Goal: Task Accomplishment & Management: Use online tool/utility

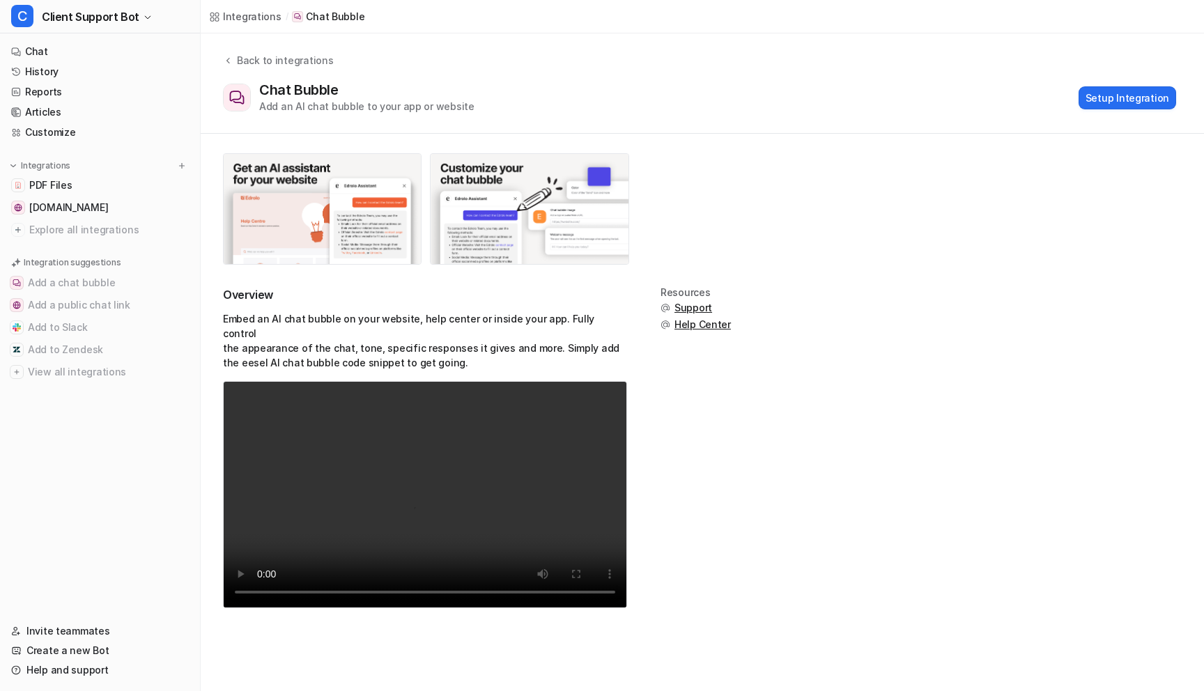
click at [74, 491] on nav "Chat History Reports Articles Customize Integrations PDF Files [DOMAIN_NAME] Ex…" at bounding box center [100, 323] width 200 height 574
click at [84, 16] on span "Client Support Bot" at bounding box center [91, 17] width 98 height 20
click at [762, 83] on div "C Client Support Bot B BitGo Knowledge Base C Client Support Bot Create a new b…" at bounding box center [602, 345] width 1204 height 691
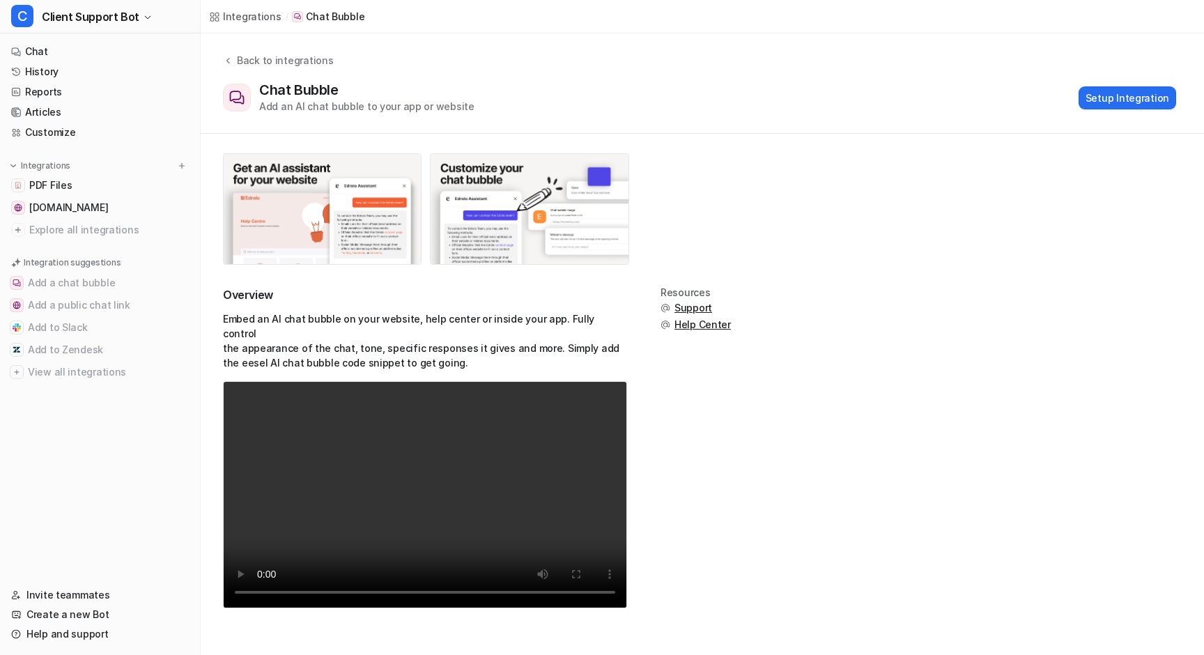
click at [965, 292] on div "Overview Embed an AI chat bubble on your website, help center or inside your ap…" at bounding box center [702, 456] width 959 height 338
drag, startPoint x: 262, startPoint y: 90, endPoint x: 413, endPoint y: 90, distance: 151.2
click at [413, 90] on div "Chat Bubble Add an AI chat bubble to your app or website" at bounding box center [366, 98] width 215 height 32
click at [918, 96] on div "Chat Bubble Add an AI chat bubble to your app or website Setup Integration" at bounding box center [699, 98] width 953 height 32
click at [114, 15] on span "Client Support Bot" at bounding box center [91, 17] width 98 height 20
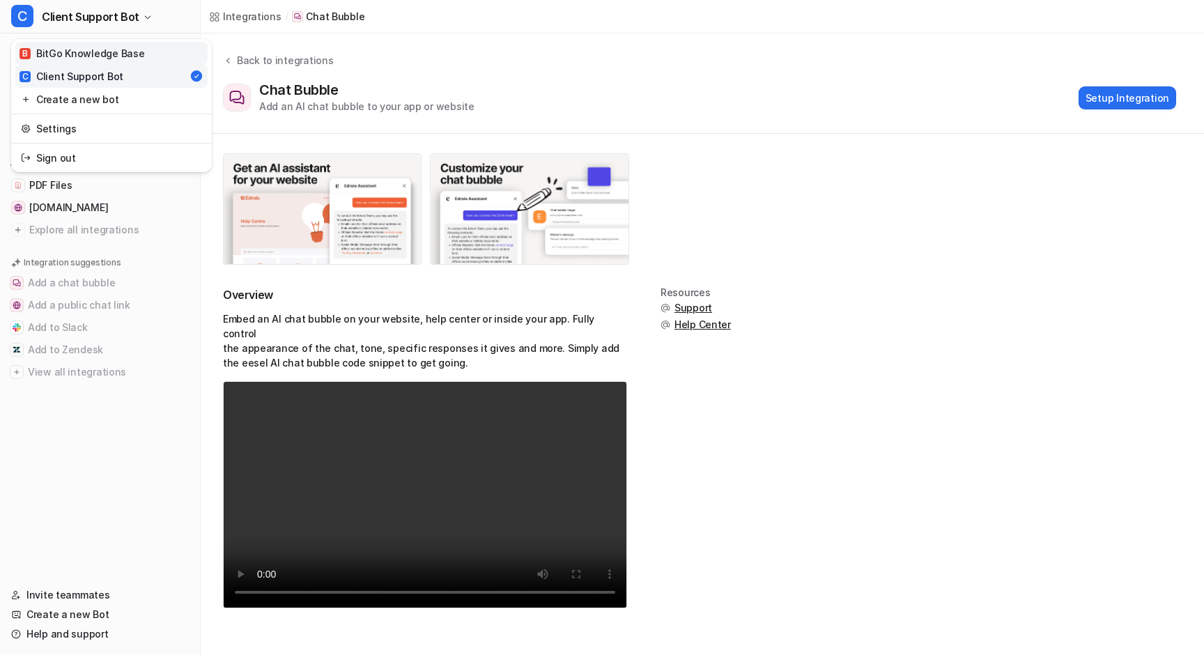
click at [75, 53] on div "B BitGo Knowledge Base" at bounding box center [82, 53] width 125 height 15
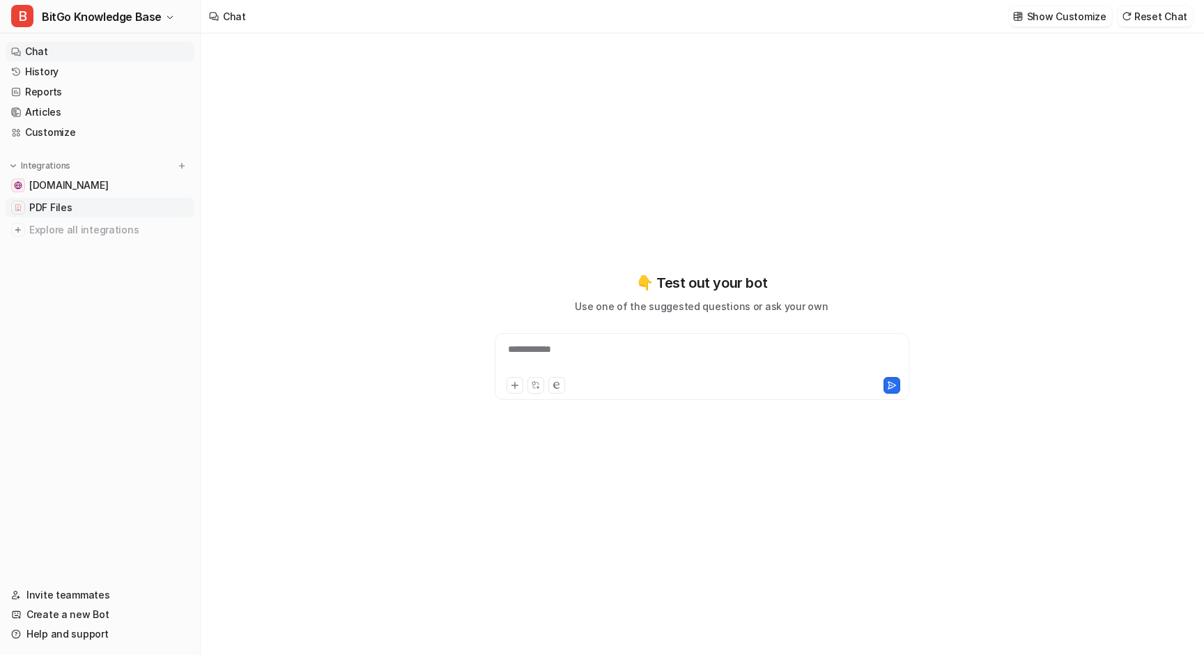
click at [43, 205] on span "PDF Files" at bounding box center [50, 208] width 43 height 14
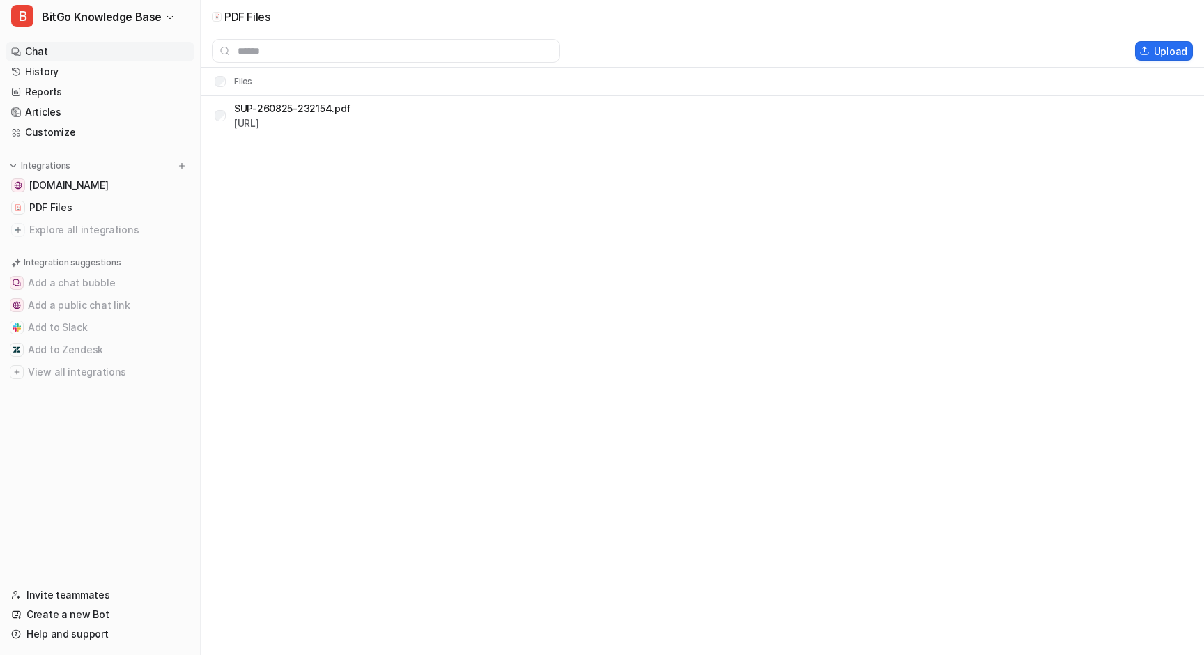
click at [49, 53] on link "Chat" at bounding box center [100, 52] width 189 height 20
type textarea "**********"
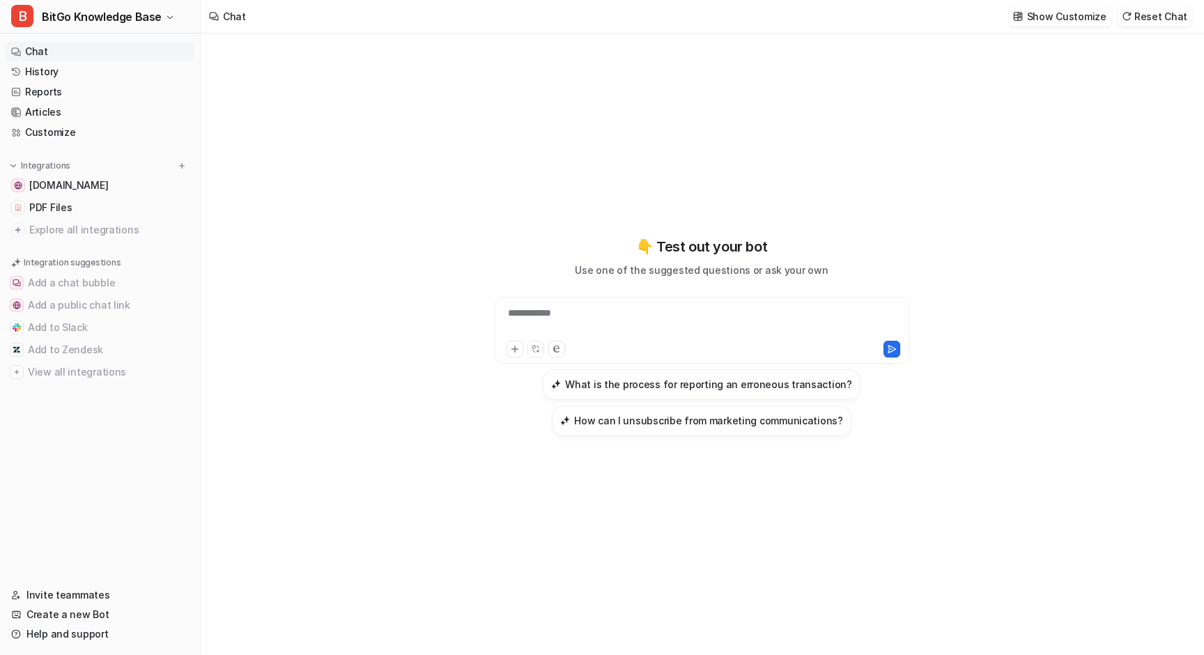
click at [608, 314] on div "**********" at bounding box center [702, 322] width 408 height 32
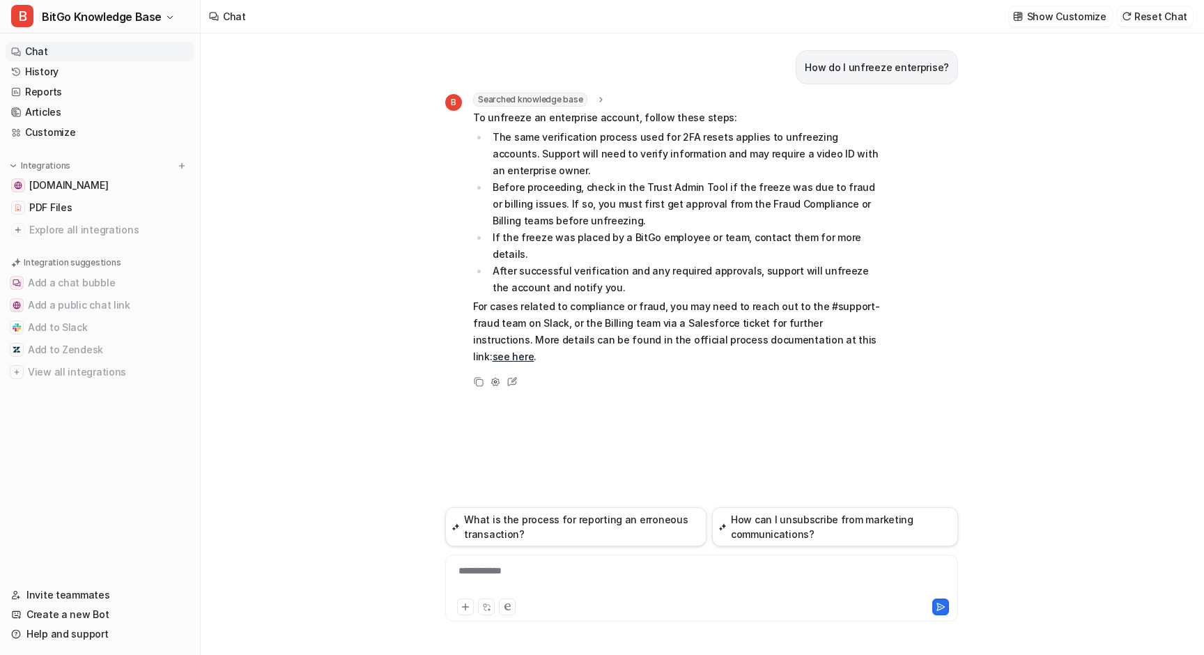
click at [339, 333] on div "**********" at bounding box center [702, 344] width 1002 height 622
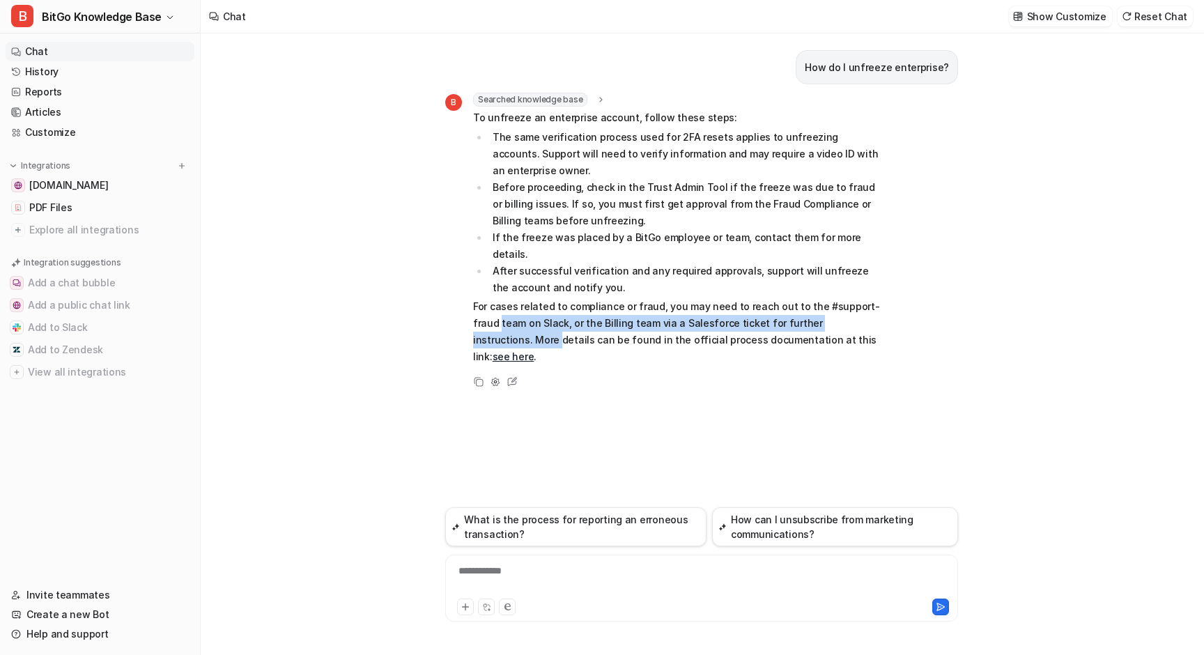
click at [321, 315] on div "**********" at bounding box center [702, 344] width 1002 height 622
click at [85, 281] on button "Add a chat bubble" at bounding box center [100, 283] width 189 height 22
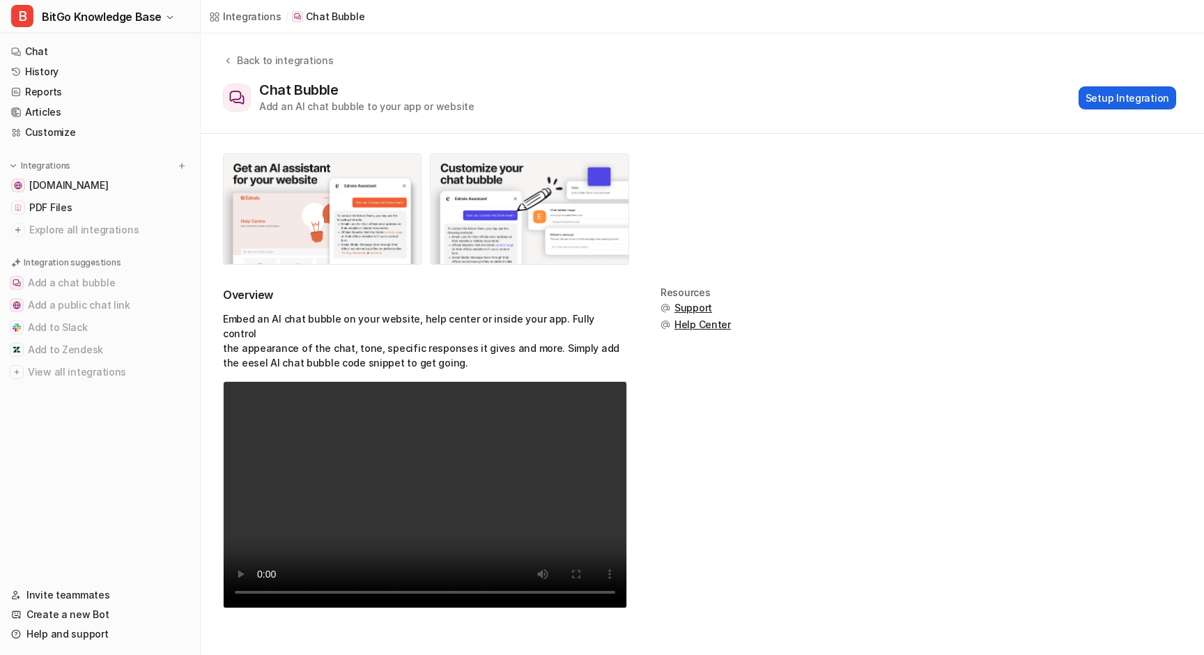
click at [1105, 97] on button "Setup Integration" at bounding box center [1128, 97] width 98 height 23
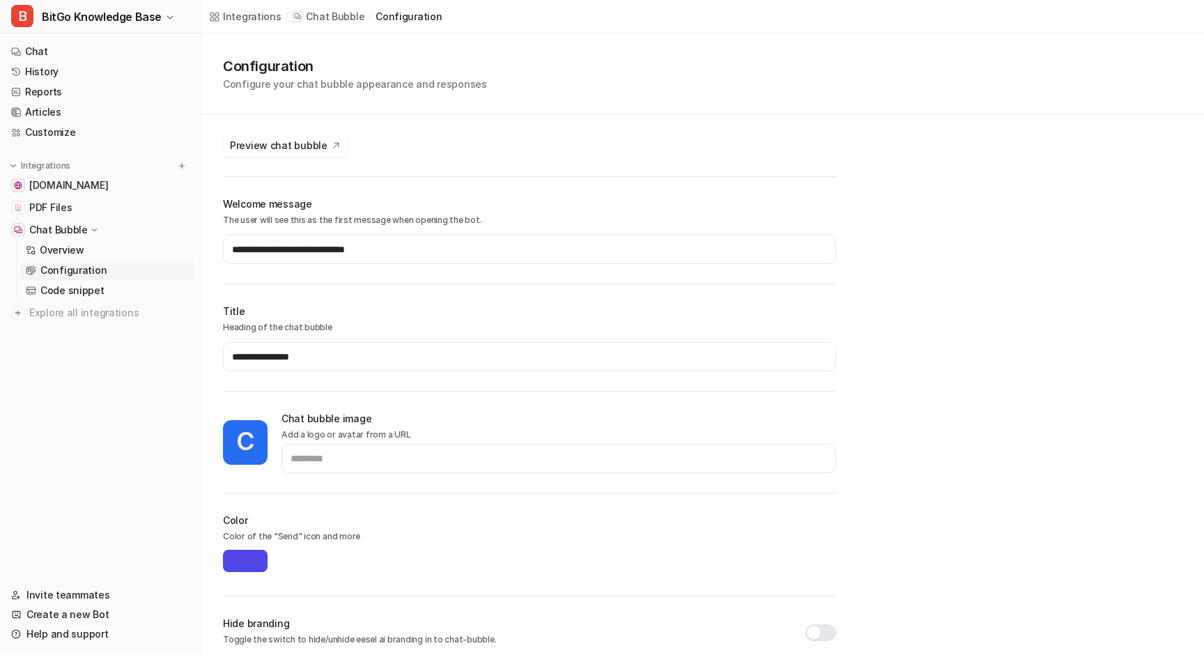
type input "*******"
click at [287, 143] on span "Preview chat bubble" at bounding box center [279, 145] width 98 height 15
click at [114, 531] on nav "Chat History Reports Articles Customize Integrations [DOMAIN_NAME] PDF Files Ch…" at bounding box center [100, 305] width 200 height 538
click at [165, 13] on button "B BitGo Knowledge Base" at bounding box center [100, 16] width 200 height 33
click at [105, 128] on link "Settings" at bounding box center [111, 128] width 192 height 23
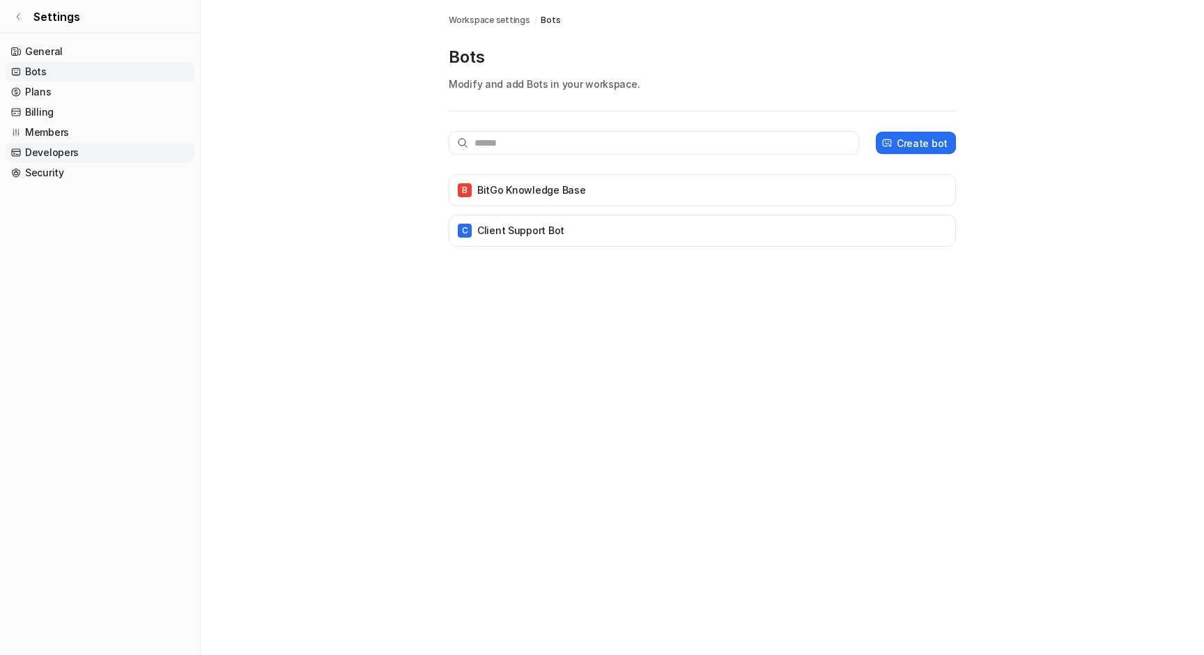
click at [59, 152] on link "Developers" at bounding box center [100, 153] width 189 height 20
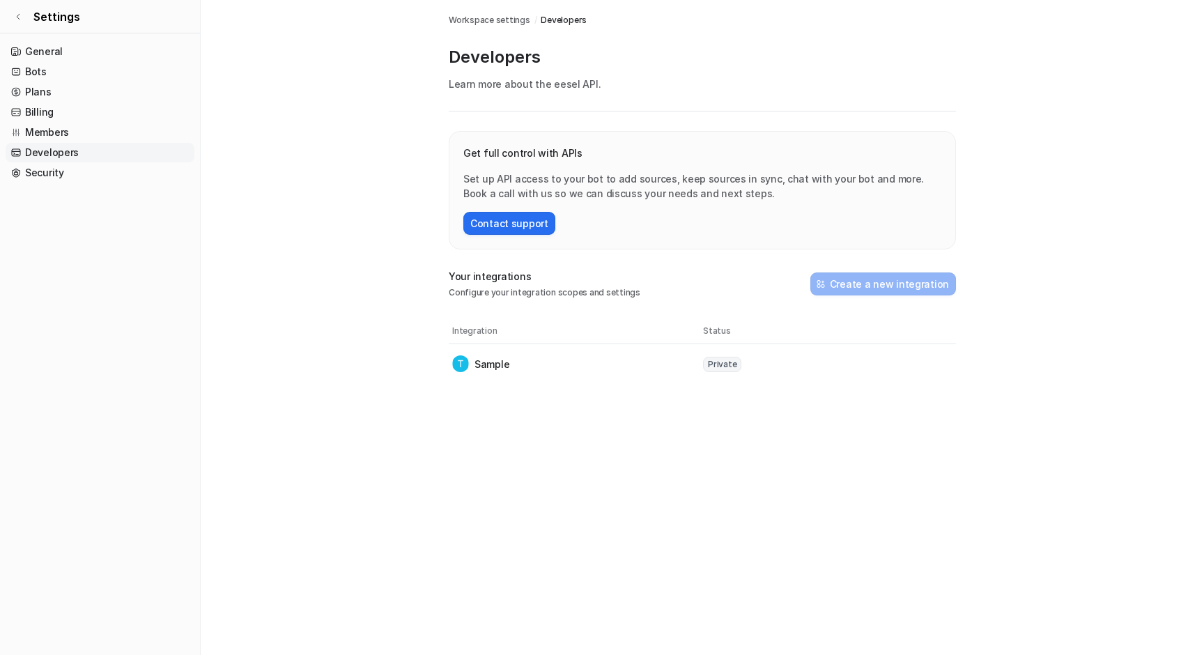
click at [702, 473] on div "Integrations / Chat Bubble / configuration Workspace settings / Developers Deve…" at bounding box center [602, 327] width 1204 height 655
click at [681, 307] on div "Get full control with APIs Set up API access to your bot to add sources, keep s…" at bounding box center [702, 257] width 507 height 252
drag, startPoint x: 666, startPoint y: 300, endPoint x: 480, endPoint y: 300, distance: 186.0
click at [481, 300] on div "Get full control with APIs Set up API access to your bot to add sources, keep s…" at bounding box center [702, 257] width 507 height 252
click at [480, 300] on div "Get full control with APIs Set up API access to your bot to add sources, keep s…" at bounding box center [702, 257] width 507 height 252
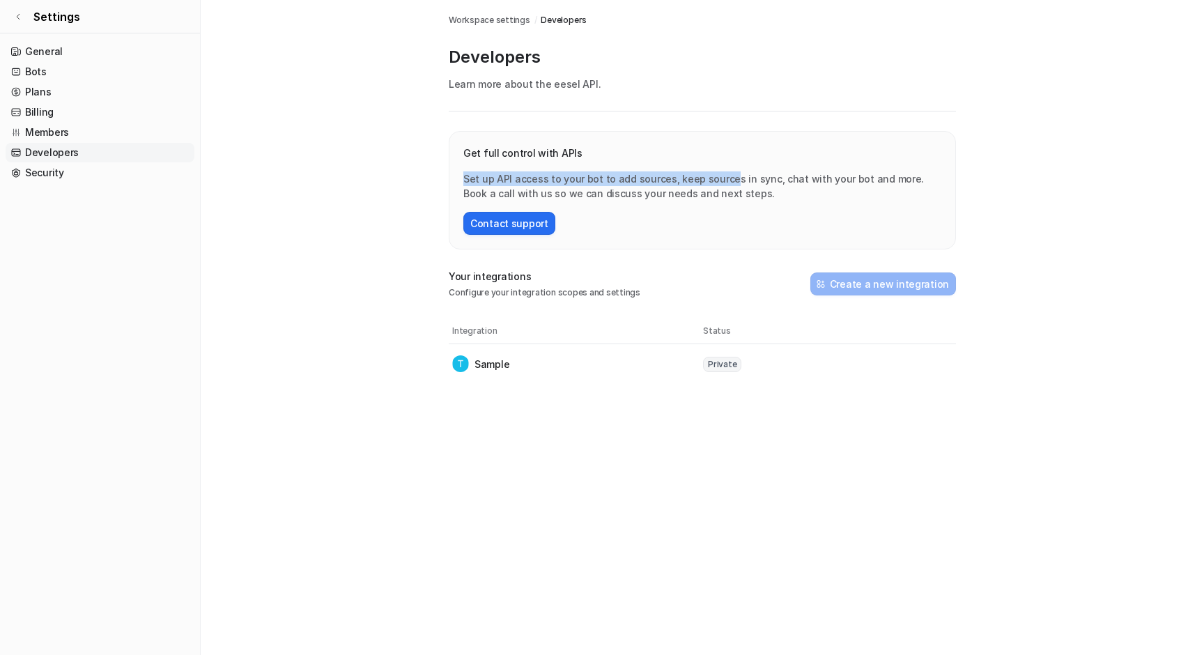
drag, startPoint x: 585, startPoint y: 164, endPoint x: 721, endPoint y: 185, distance: 137.4
click at [721, 185] on div "Get full control with APIs Set up API access to your bot to add sources, keep s…" at bounding box center [702, 173] width 478 height 55
click at [730, 199] on p "Set up API access to your bot to add sources, keep sources in sync, chat with y…" at bounding box center [702, 185] width 478 height 29
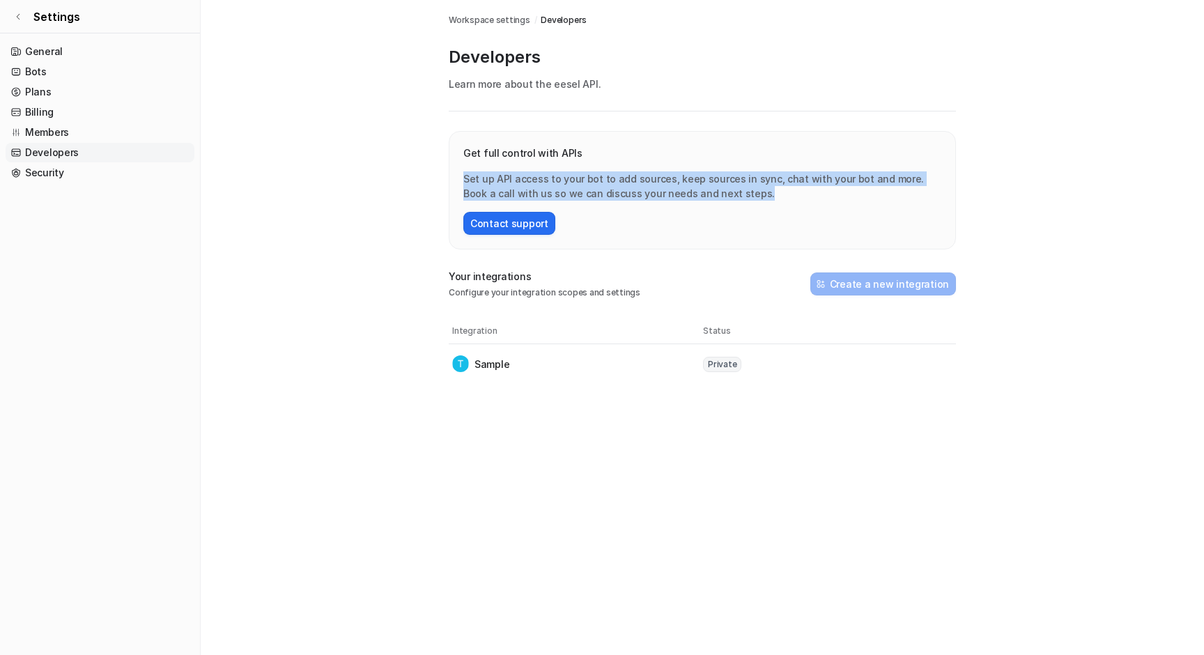
drag, startPoint x: 735, startPoint y: 199, endPoint x: 454, endPoint y: 183, distance: 282.0
click at [454, 183] on div "Get full control with APIs Set up API access to your bot to add sources, keep s…" at bounding box center [702, 190] width 507 height 118
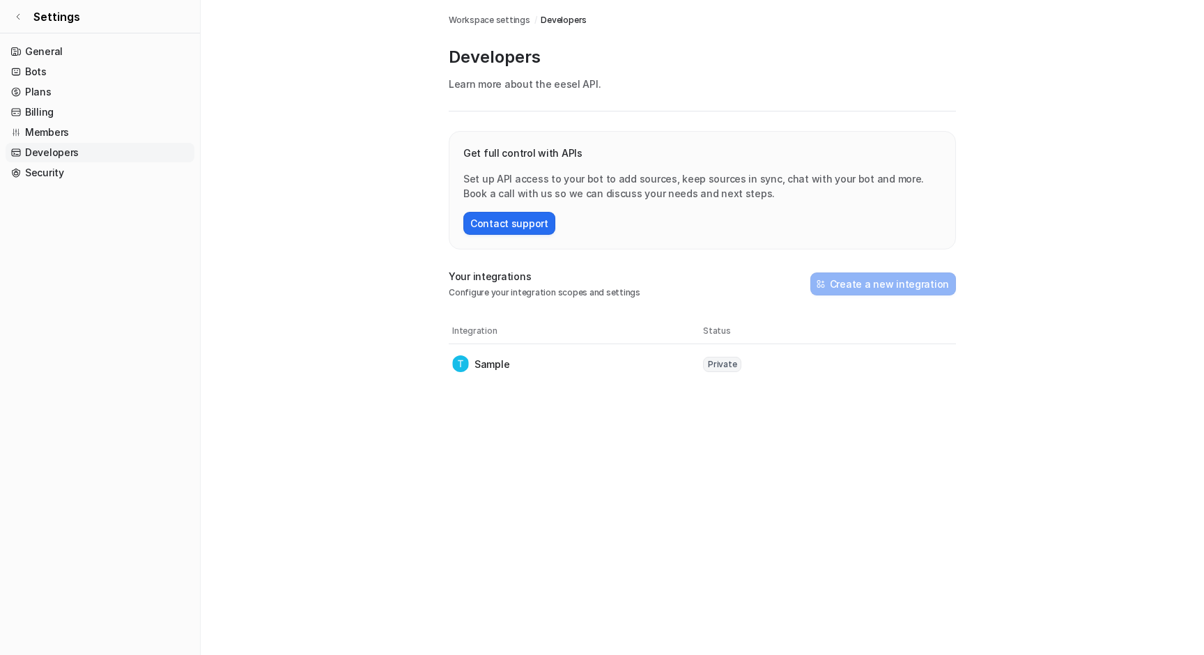
click at [265, 213] on main "Workspace settings / Developers Developers Learn more about the eesel API . Get…" at bounding box center [702, 191] width 1003 height 383
click at [22, 20] on link "Settings" at bounding box center [100, 16] width 200 height 33
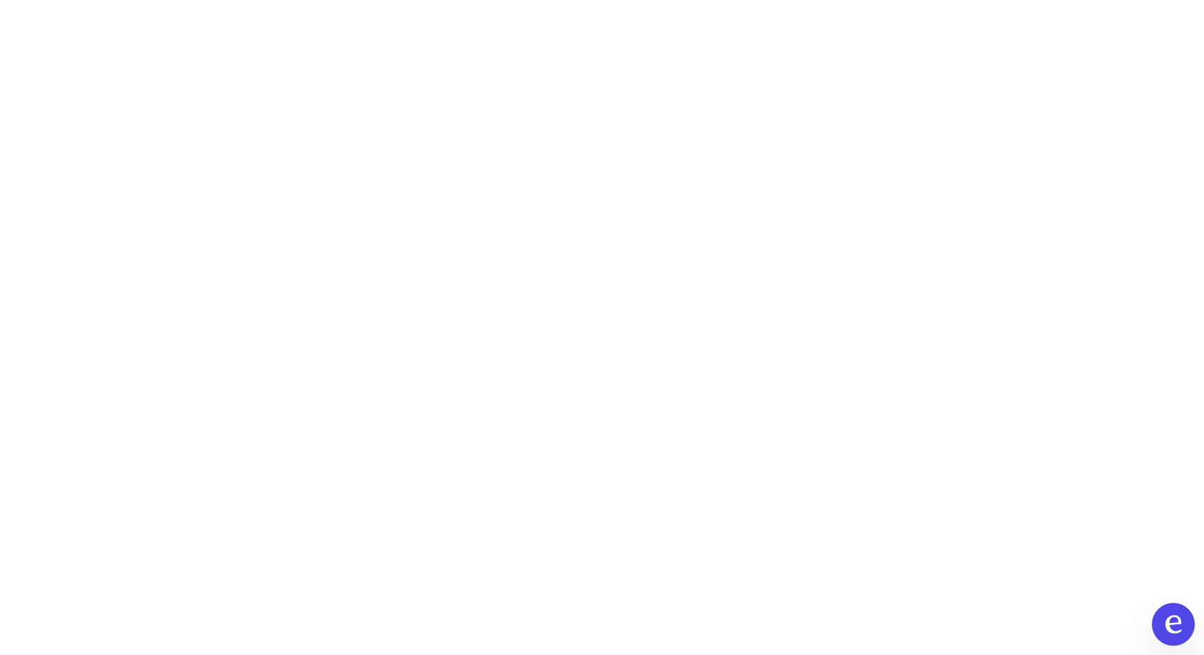
click at [1175, 621] on icon at bounding box center [1173, 624] width 18 height 18
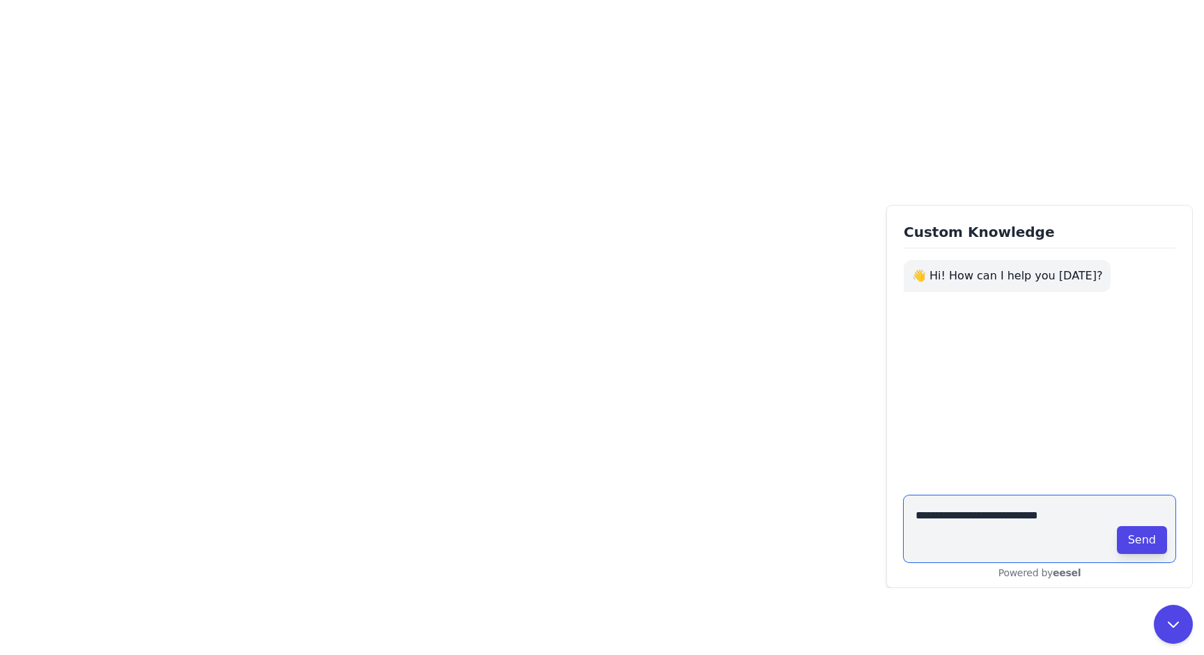
click at [978, 518] on textarea "**********" at bounding box center [1040, 528] width 272 height 67
type textarea "**********"
click at [1132, 545] on button "Send" at bounding box center [1142, 540] width 50 height 28
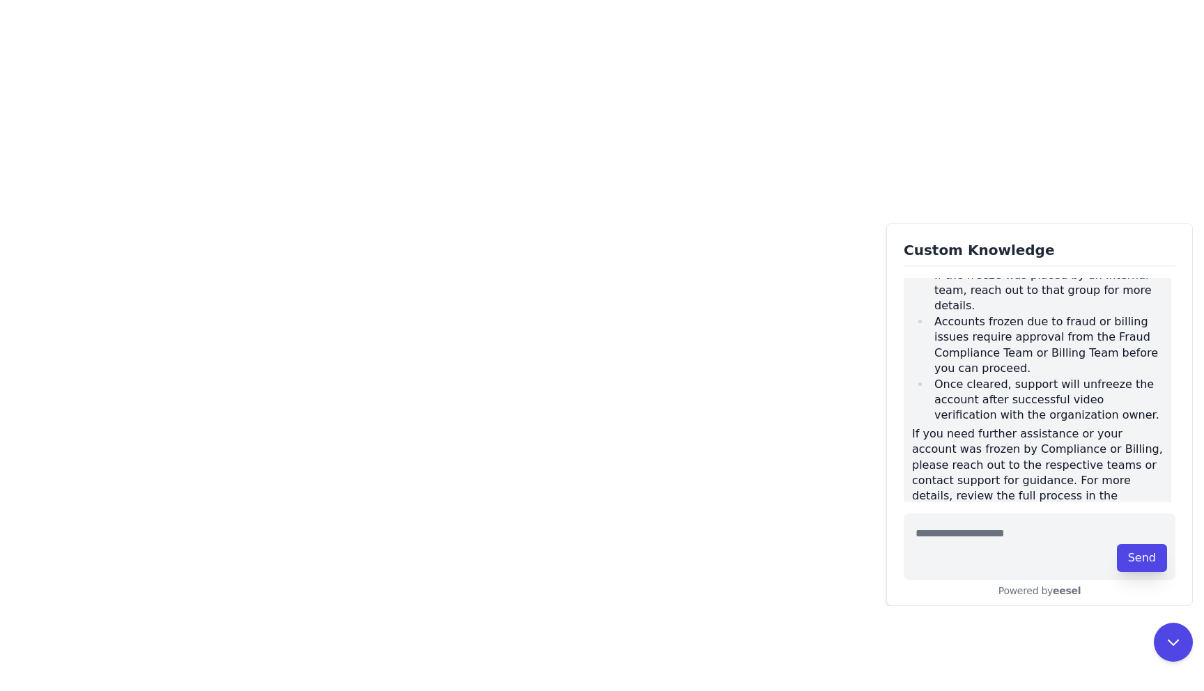
scroll to position [193, 0]
